Goal: Information Seeking & Learning: Learn about a topic

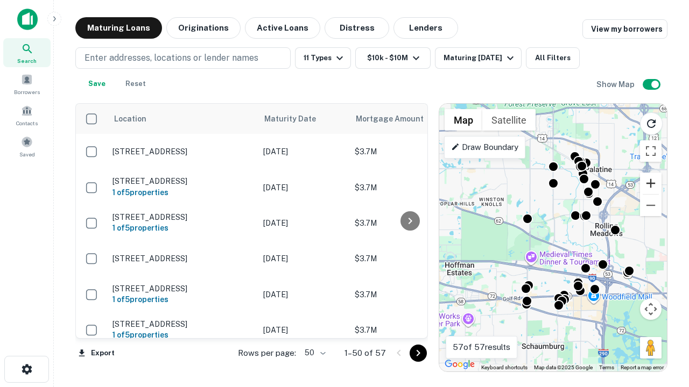
click at [650, 183] on button "Zoom in" at bounding box center [651, 184] width 22 height 22
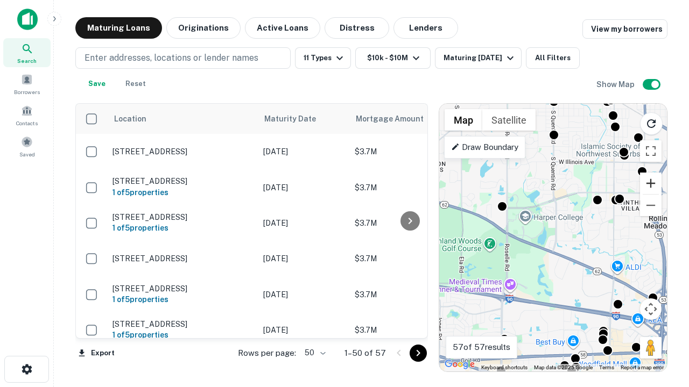
click at [650, 183] on button "Zoom in" at bounding box center [651, 184] width 22 height 22
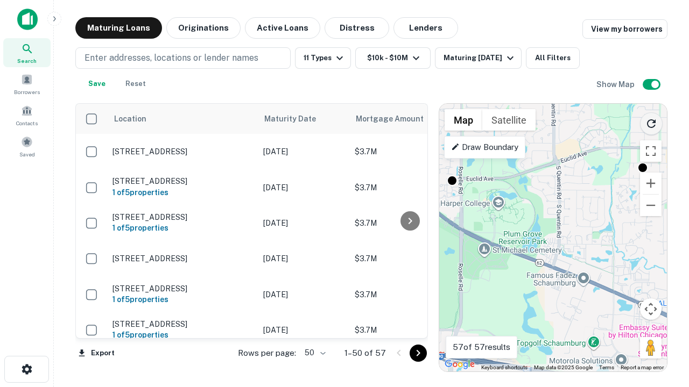
click at [651, 122] on icon "Reload search area" at bounding box center [651, 123] width 13 height 13
